Goal: Communication & Community: Share content

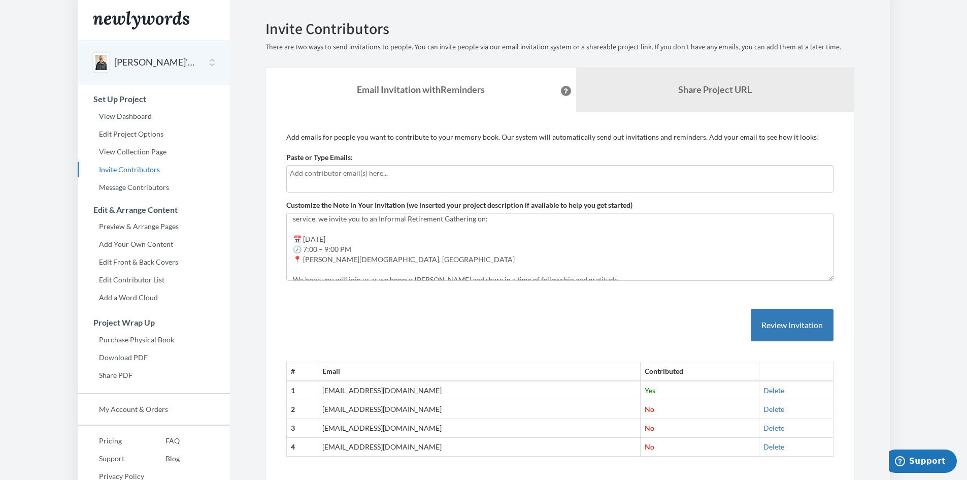
scroll to position [51, 0]
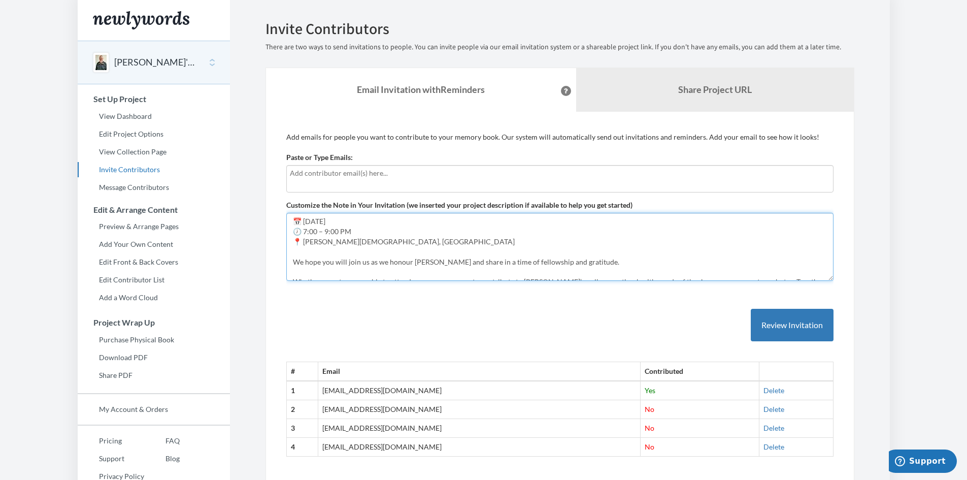
drag, startPoint x: 316, startPoint y: 223, endPoint x: 304, endPoint y: 223, distance: 12.2
click at [304, 223] on textarea "Hi Everyone, This November, [PERSON_NAME] Vanden [PERSON_NAME] will be retiring…" at bounding box center [559, 247] width 547 height 68
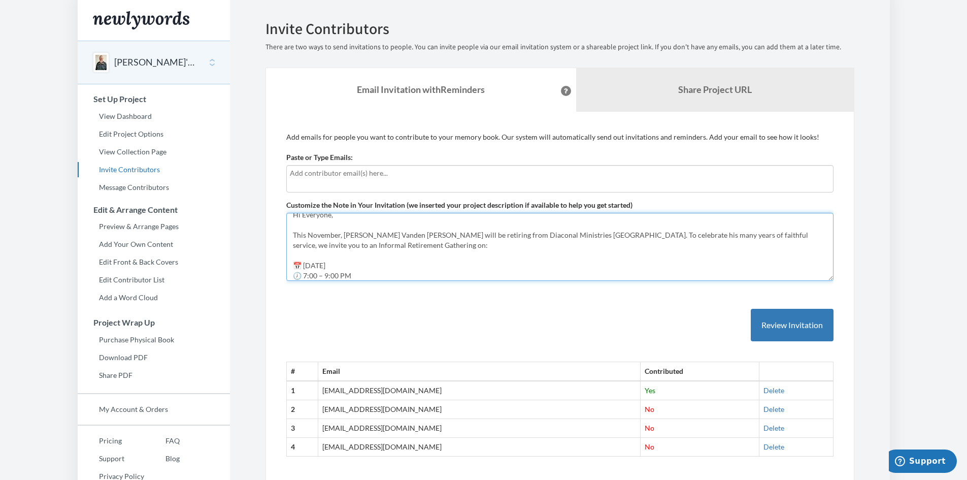
scroll to position [0, 0]
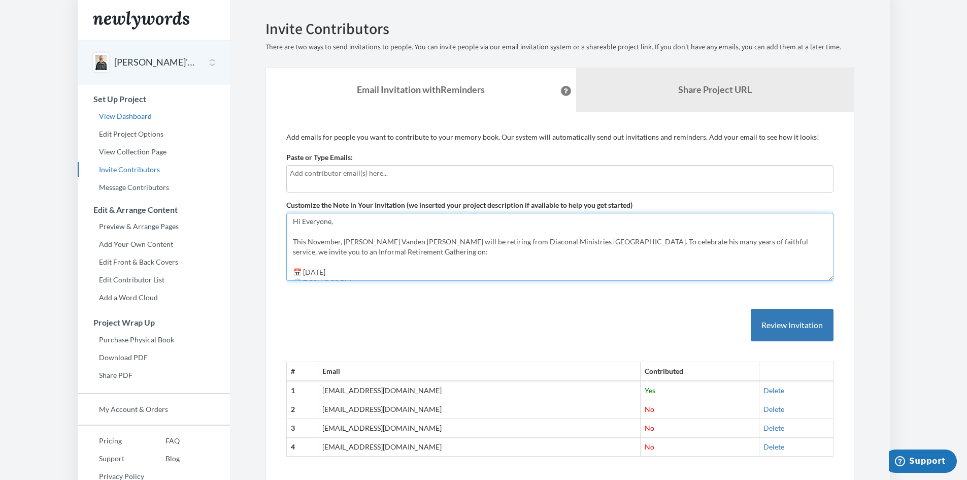
type textarea "Hi Everyone, This November, [PERSON_NAME] Vanden [PERSON_NAME] will be retiring…"
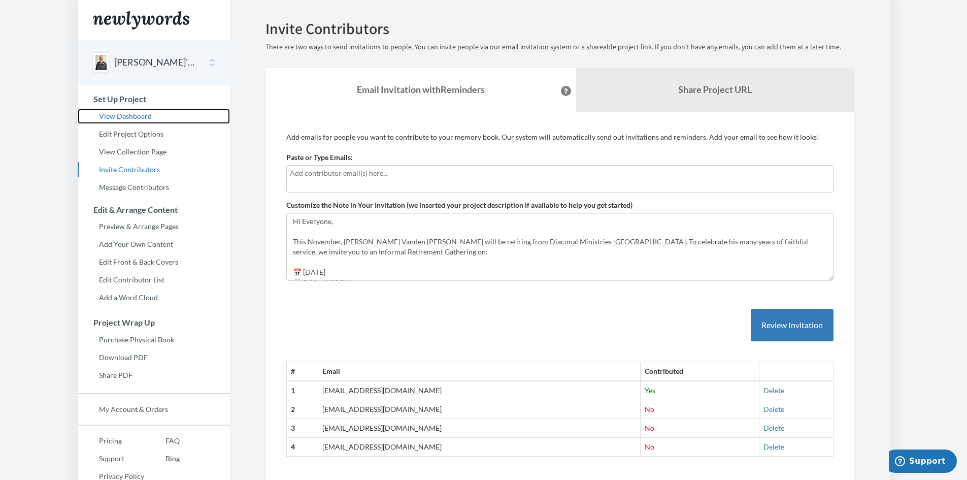
click at [146, 115] on link "View Dashboard" at bounding box center [154, 116] width 152 height 15
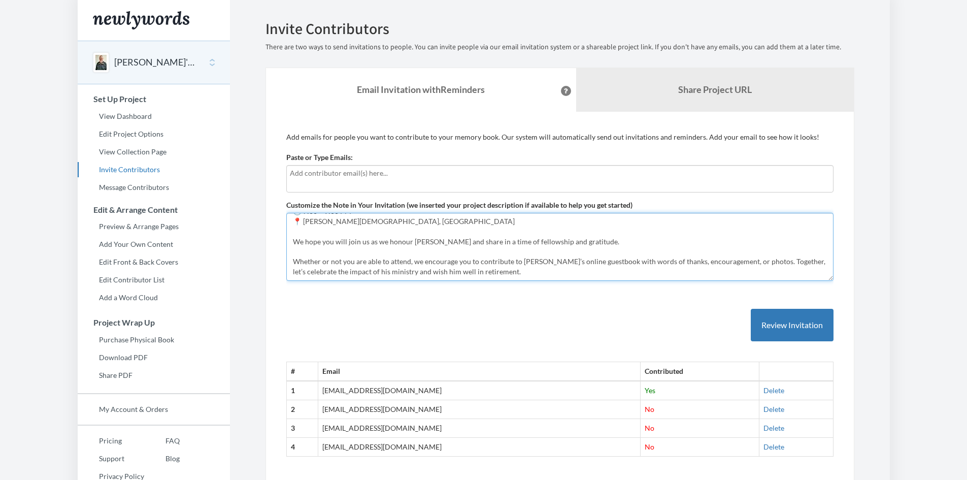
drag, startPoint x: 318, startPoint y: 272, endPoint x: 299, endPoint y: 274, distance: 19.5
click at [299, 274] on textarea "Hi Everyone, This November, [PERSON_NAME] Vanden [PERSON_NAME] will be retiring…" at bounding box center [559, 247] width 547 height 68
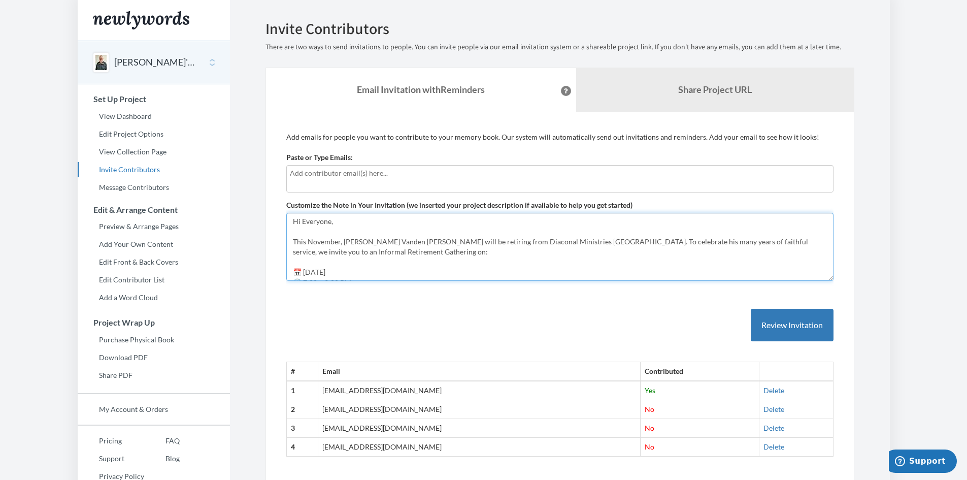
click at [317, 274] on textarea "Hi Everyone, This November, [PERSON_NAME] Vanden [PERSON_NAME] will be retiring…" at bounding box center [559, 247] width 547 height 68
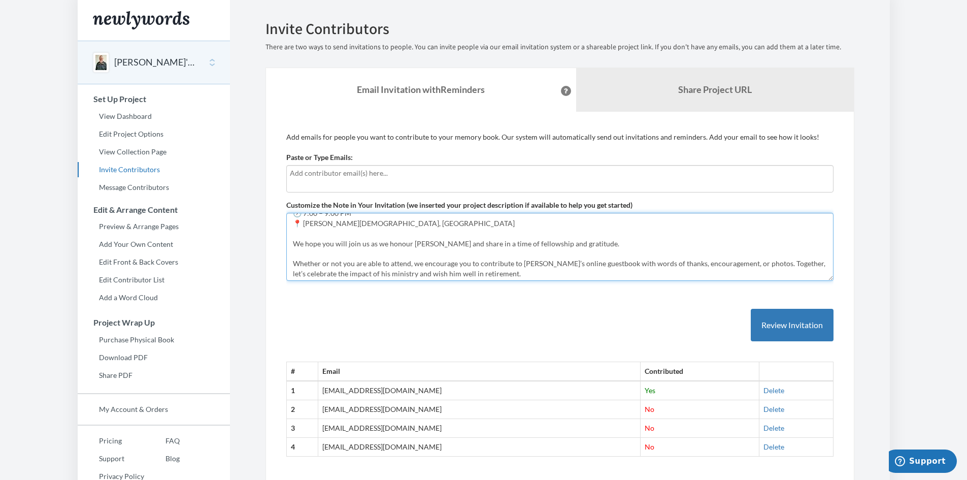
scroll to position [71, 0]
drag, startPoint x: 317, startPoint y: 274, endPoint x: 305, endPoint y: 275, distance: 11.7
click at [305, 275] on textarea "Hi Everyone, This November, [PERSON_NAME] Vanden [PERSON_NAME] will be retiring…" at bounding box center [559, 247] width 547 height 68
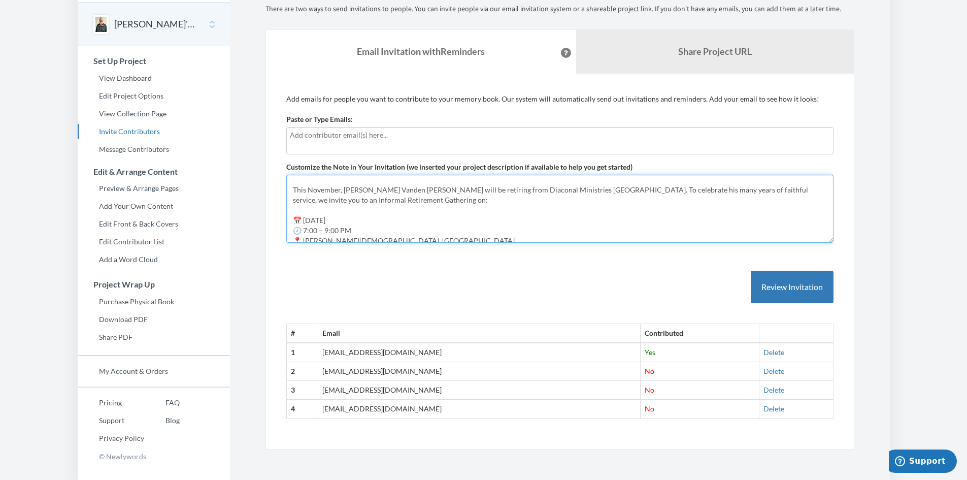
scroll to position [0, 0]
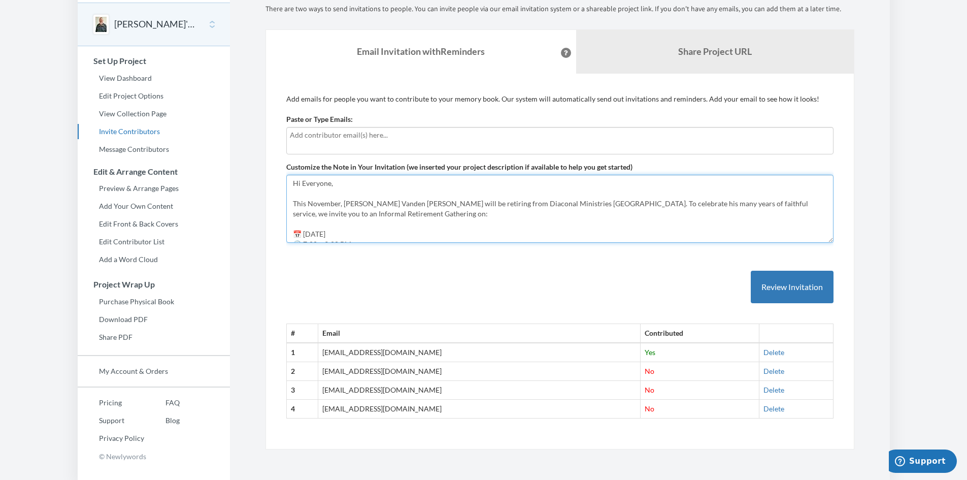
click at [314, 234] on textarea "Hi Everyone, This November, [PERSON_NAME] Vanden [PERSON_NAME] will be retiring…" at bounding box center [559, 209] width 547 height 68
drag, startPoint x: 304, startPoint y: 232, endPoint x: 318, endPoint y: 232, distance: 14.2
click at [318, 232] on textarea "Hi Everyone, This November, [PERSON_NAME] Vanden [PERSON_NAME] will be retiring…" at bounding box center [559, 209] width 547 height 68
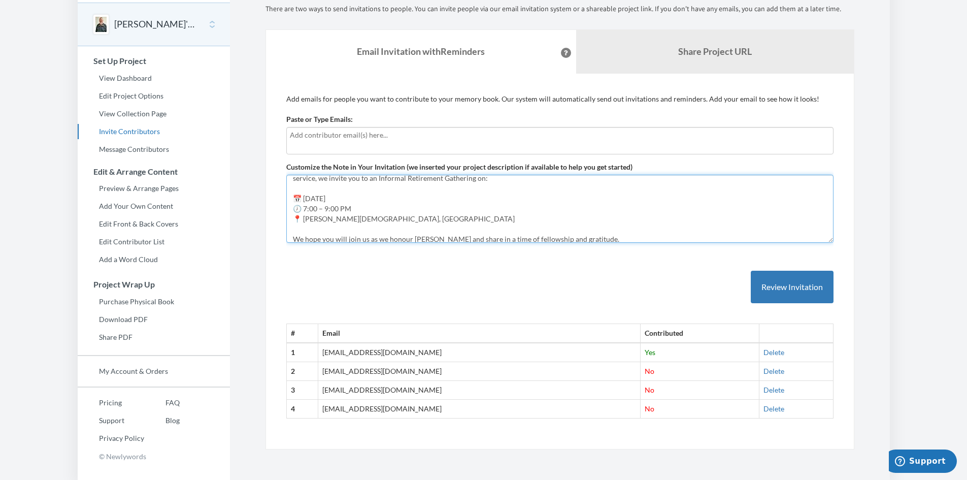
scroll to position [51, 0]
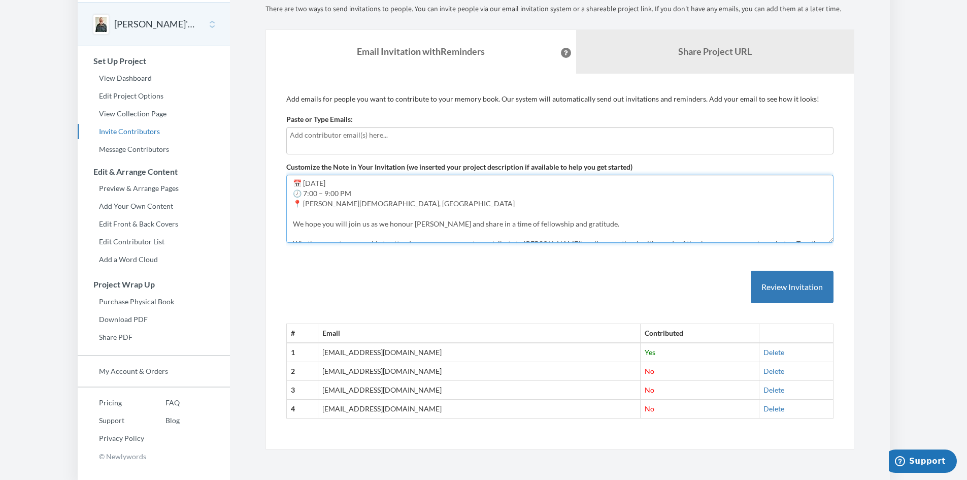
click at [348, 233] on textarea "Hi Everyone, This November, [PERSON_NAME] Vanden [PERSON_NAME] will be retiring…" at bounding box center [559, 209] width 547 height 68
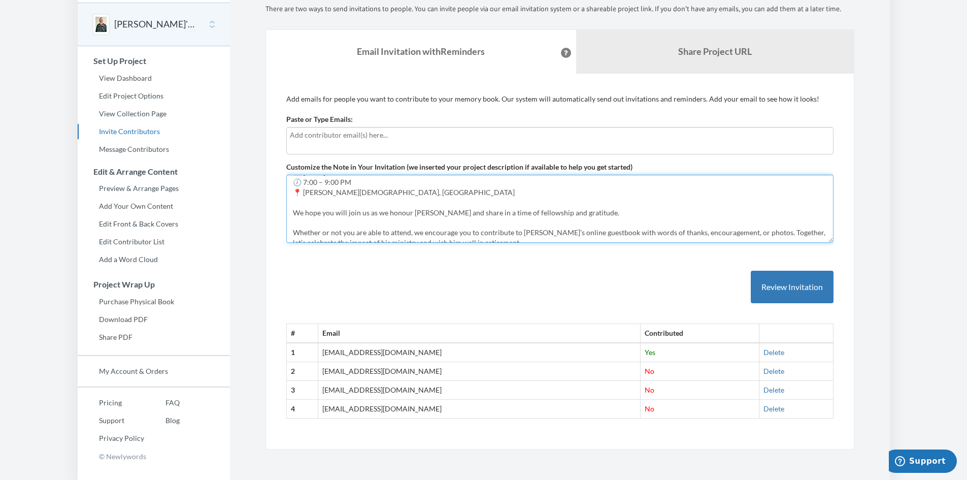
scroll to position [71, 0]
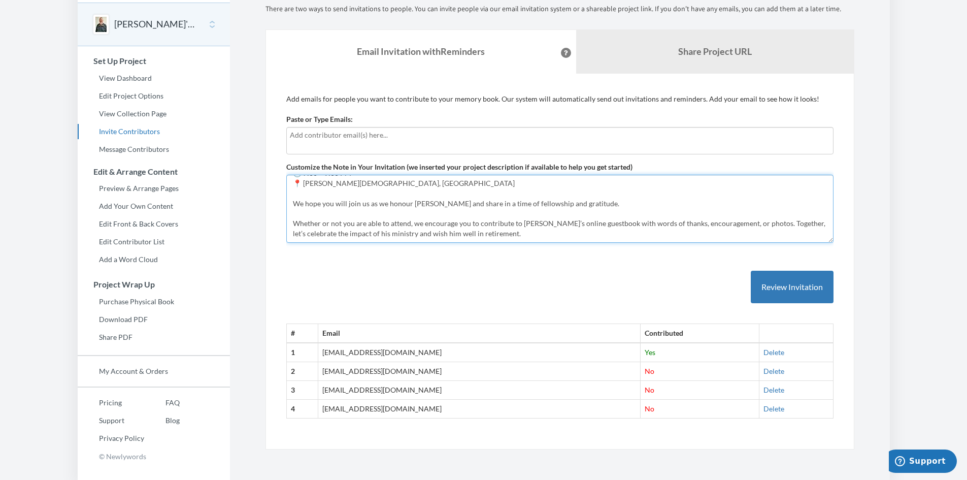
click at [491, 233] on textarea "Hi Everyone, This November, [PERSON_NAME] Vanden [PERSON_NAME] will be retiring…" at bounding box center [559, 209] width 547 height 68
type textarea "Hi Everyone, This November, [PERSON_NAME] Vanden [PERSON_NAME] will be retiring…"
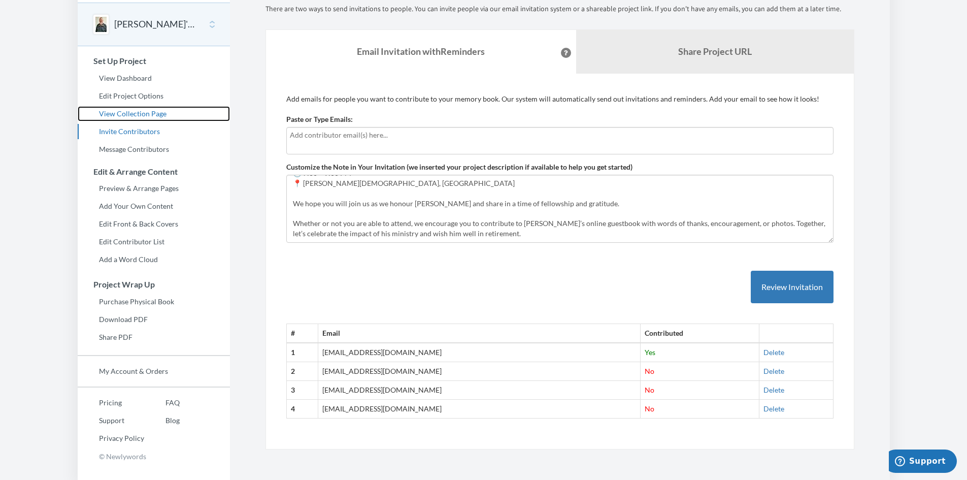
click at [117, 109] on link "View Collection Page" at bounding box center [154, 113] width 152 height 15
